Goal: Transaction & Acquisition: Purchase product/service

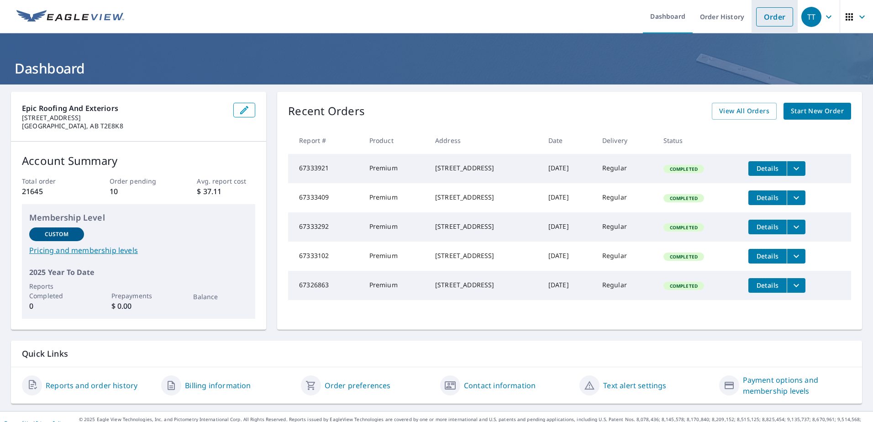
click at [777, 15] on link "Order" at bounding box center [774, 16] width 37 height 19
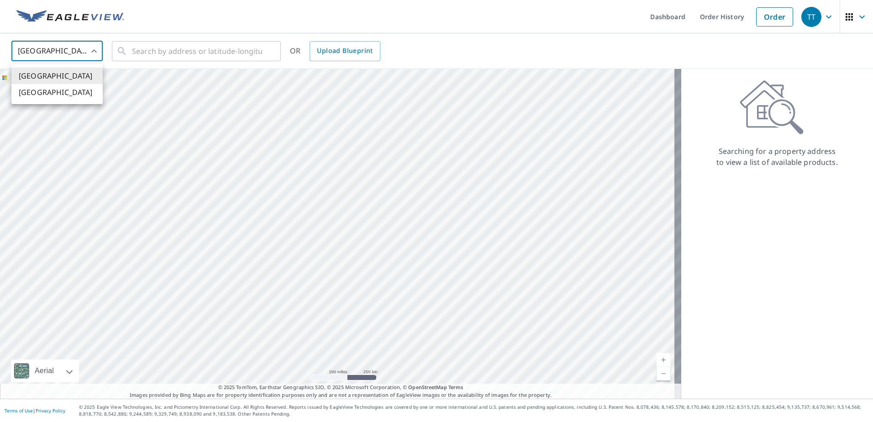
click at [87, 49] on body "TT TT Dashboard Order History Order TT United States US ​ ​ OR Upload Blueprint…" at bounding box center [436, 211] width 873 height 422
click at [50, 93] on li "[GEOGRAPHIC_DATA]" at bounding box center [56, 92] width 91 height 16
type input "CA"
click at [207, 54] on input "text" at bounding box center [197, 51] width 130 height 26
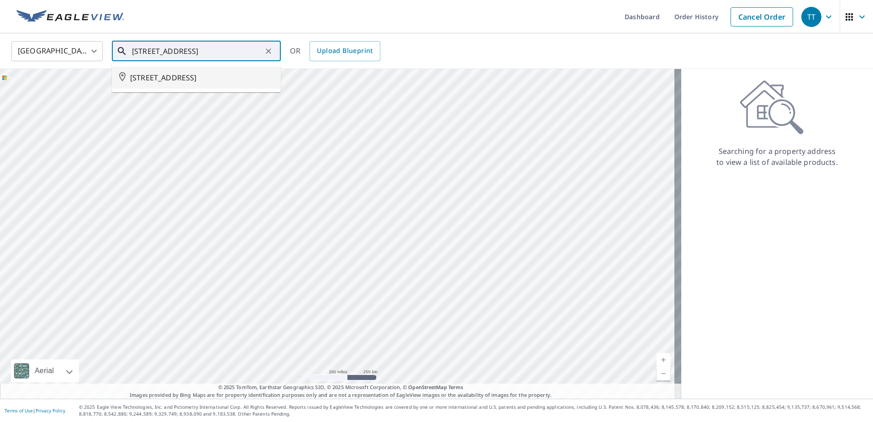
click at [177, 79] on span "[STREET_ADDRESS]" at bounding box center [201, 77] width 143 height 11
type input "[STREET_ADDRESS]"
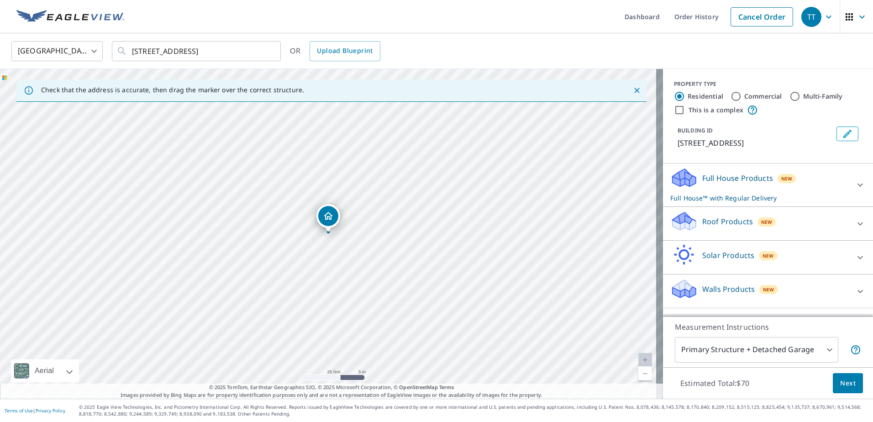
drag, startPoint x: 728, startPoint y: 223, endPoint x: 727, endPoint y: 246, distance: 22.4
click at [728, 223] on p "Roof Products" at bounding box center [727, 221] width 51 height 11
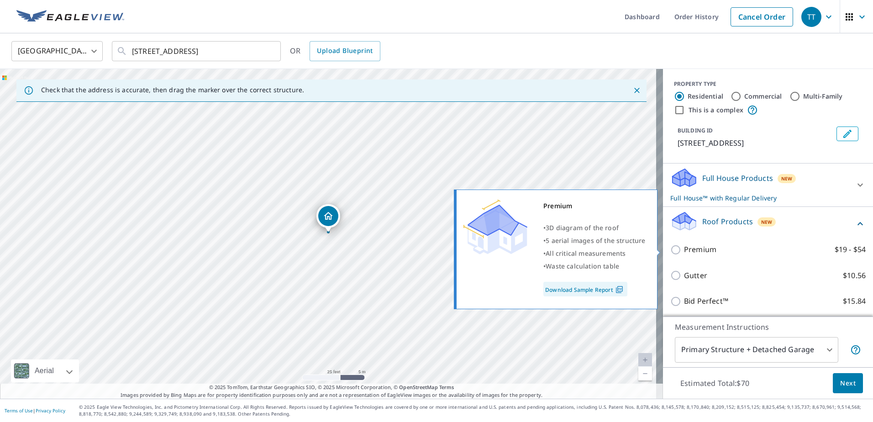
click at [671, 251] on input "Premium $19 - $54" at bounding box center [677, 249] width 14 height 11
checkbox input "true"
checkbox input "false"
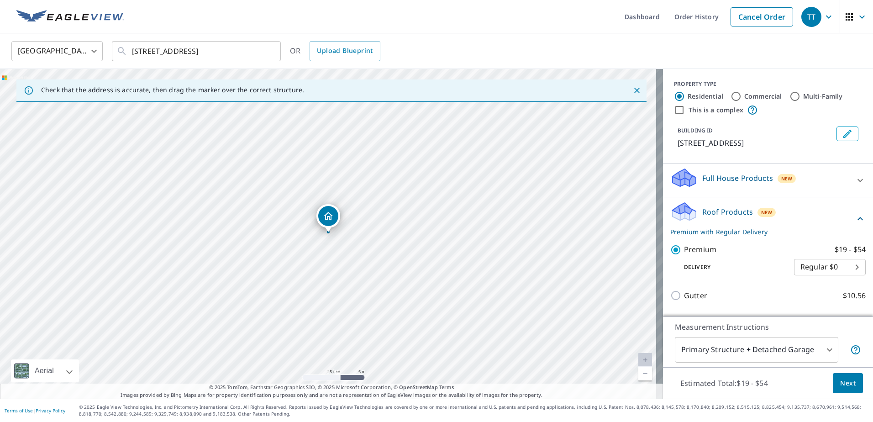
click at [840, 382] on span "Next" at bounding box center [848, 382] width 16 height 11
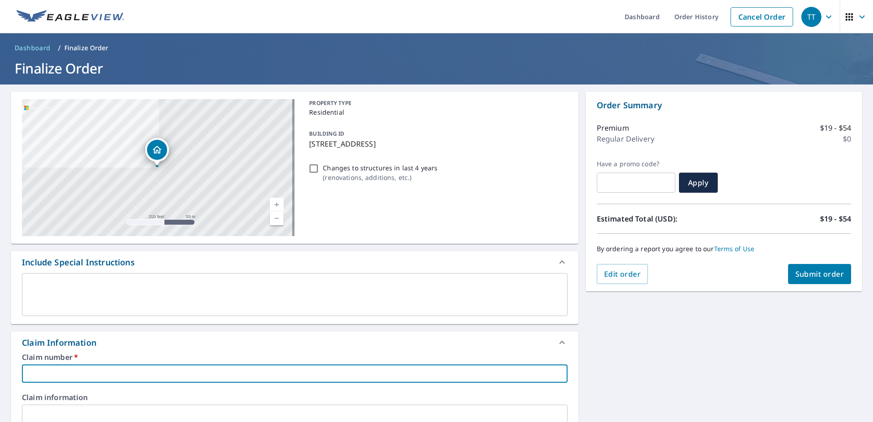
click at [50, 367] on input "text" at bounding box center [294, 373] width 545 height 18
type input "0"
checkbox input "true"
type input "08"
checkbox input "true"
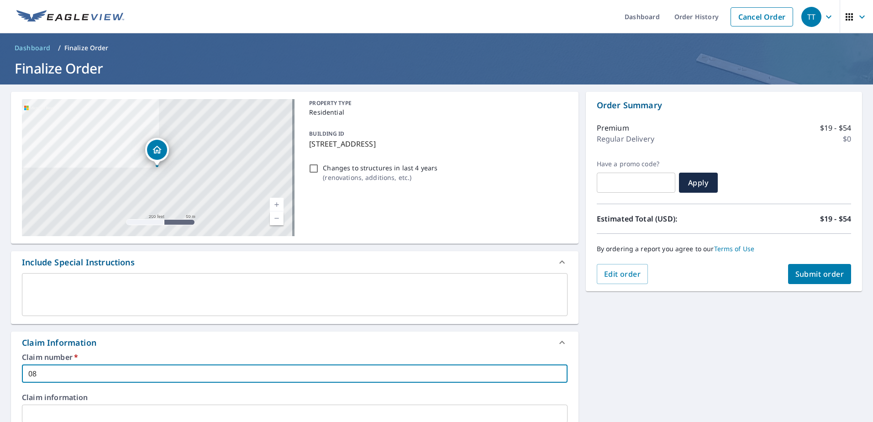
type input "081"
checkbox input "true"
type input "0818"
checkbox input "true"
type input "08182"
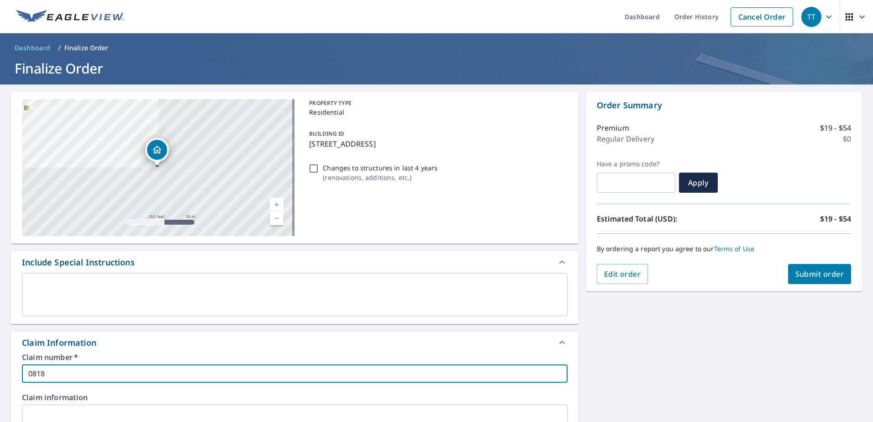
checkbox input "true"
type input "081821"
checkbox input "true"
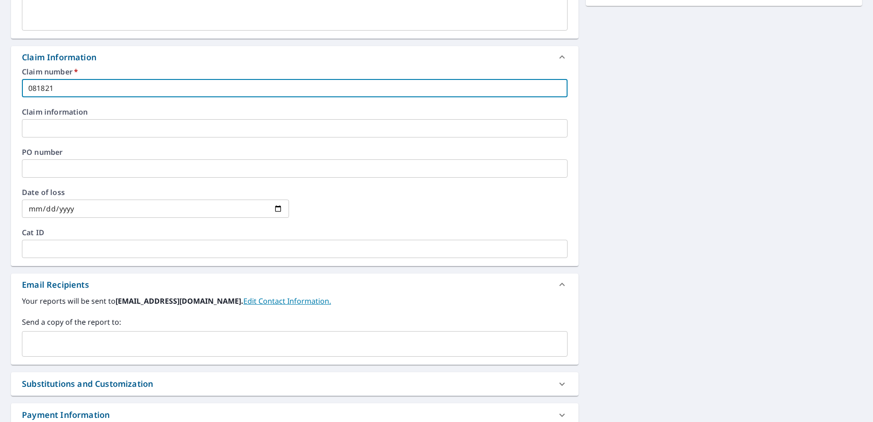
scroll to position [349, 0]
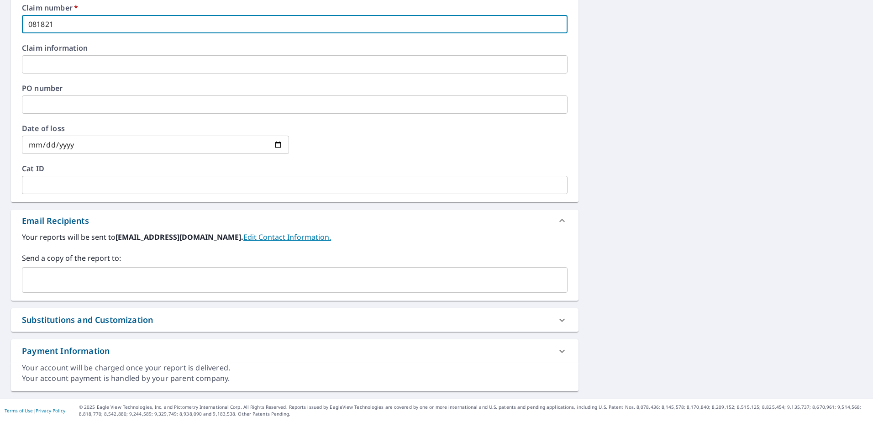
type input "081821"
click at [75, 279] on input "text" at bounding box center [287, 279] width 523 height 17
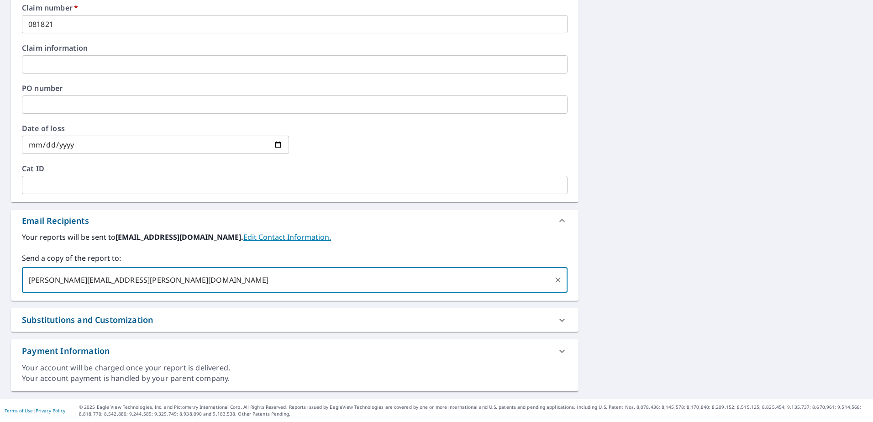
type input "[PERSON_NAME][EMAIL_ADDRESS][PERSON_NAME][DOMAIN_NAME]"
click at [706, 261] on div "[STREET_ADDRESS][GEOGRAPHIC_DATA] A standard road map Aerial A detailed look fr…" at bounding box center [436, 66] width 873 height 663
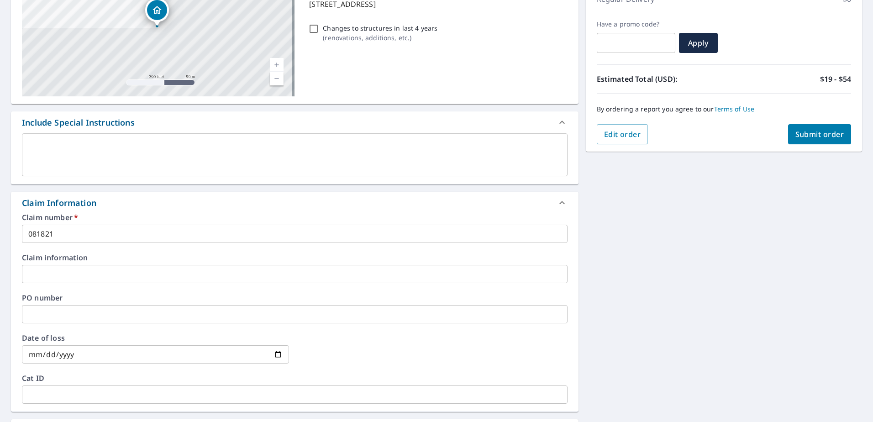
scroll to position [75, 0]
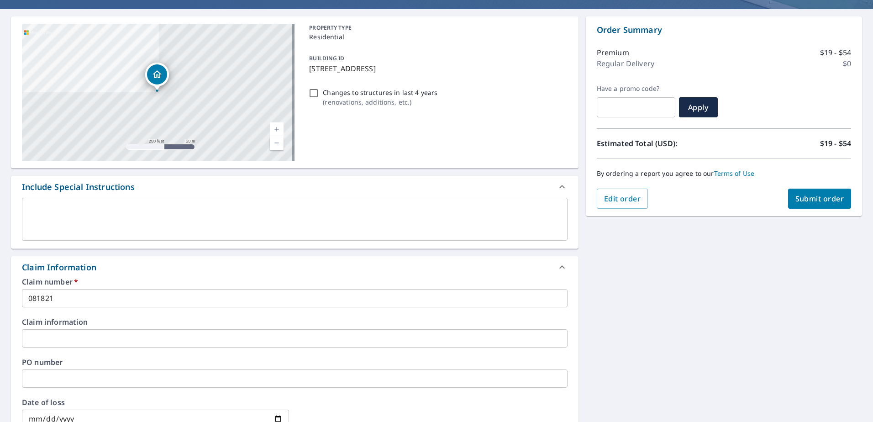
click at [821, 200] on span "Submit order" at bounding box center [819, 199] width 49 height 10
checkbox input "true"
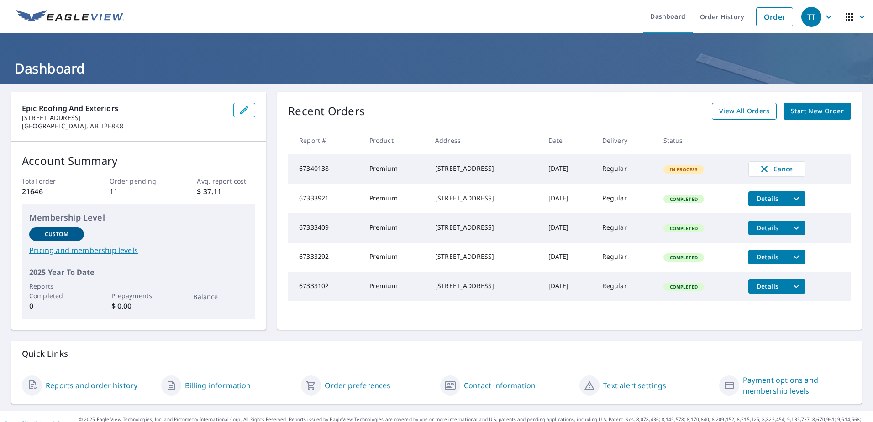
click at [738, 114] on span "View All Orders" at bounding box center [744, 110] width 50 height 11
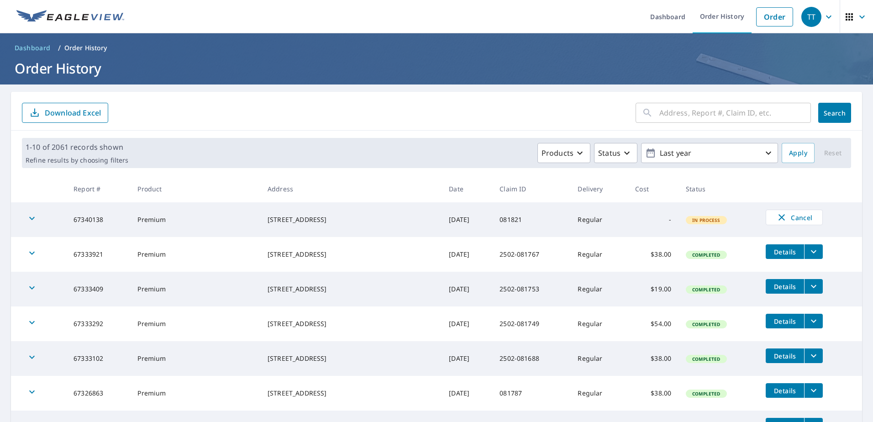
click at [668, 110] on input "text" at bounding box center [735, 113] width 152 height 26
type input "6824"
click at [831, 112] on span "Search" at bounding box center [834, 113] width 18 height 9
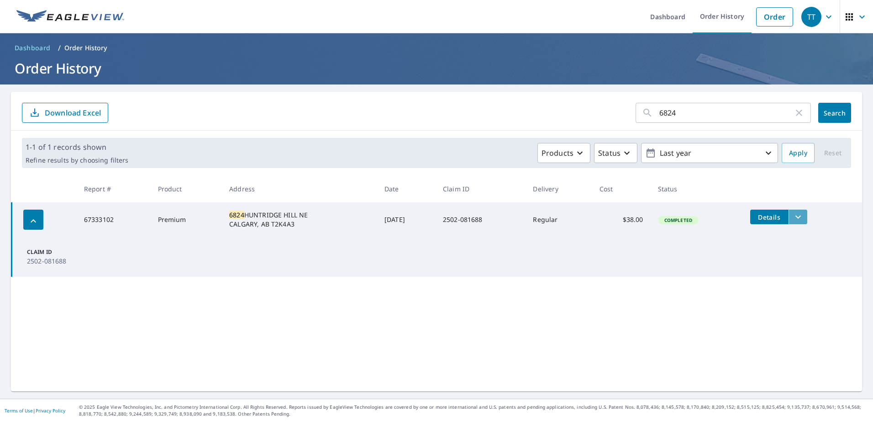
click at [795, 217] on icon "filesDropdownBtn-67333102" at bounding box center [797, 216] width 5 height 3
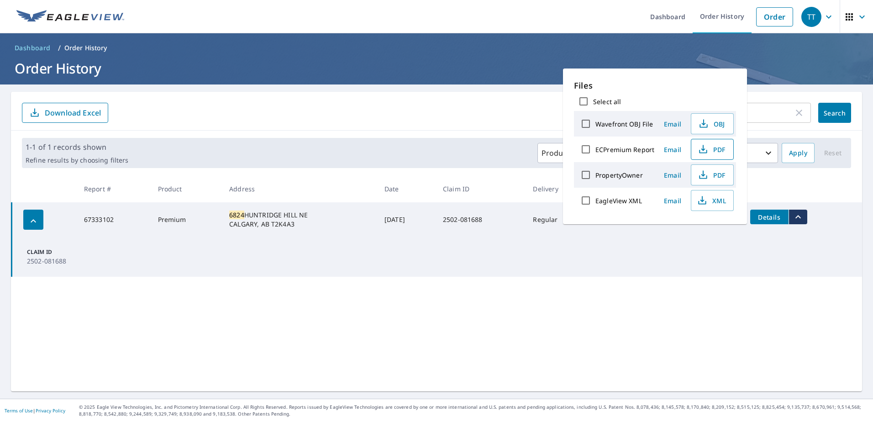
click at [716, 151] on span "PDF" at bounding box center [710, 149] width 29 height 11
